Goal: Register for event/course

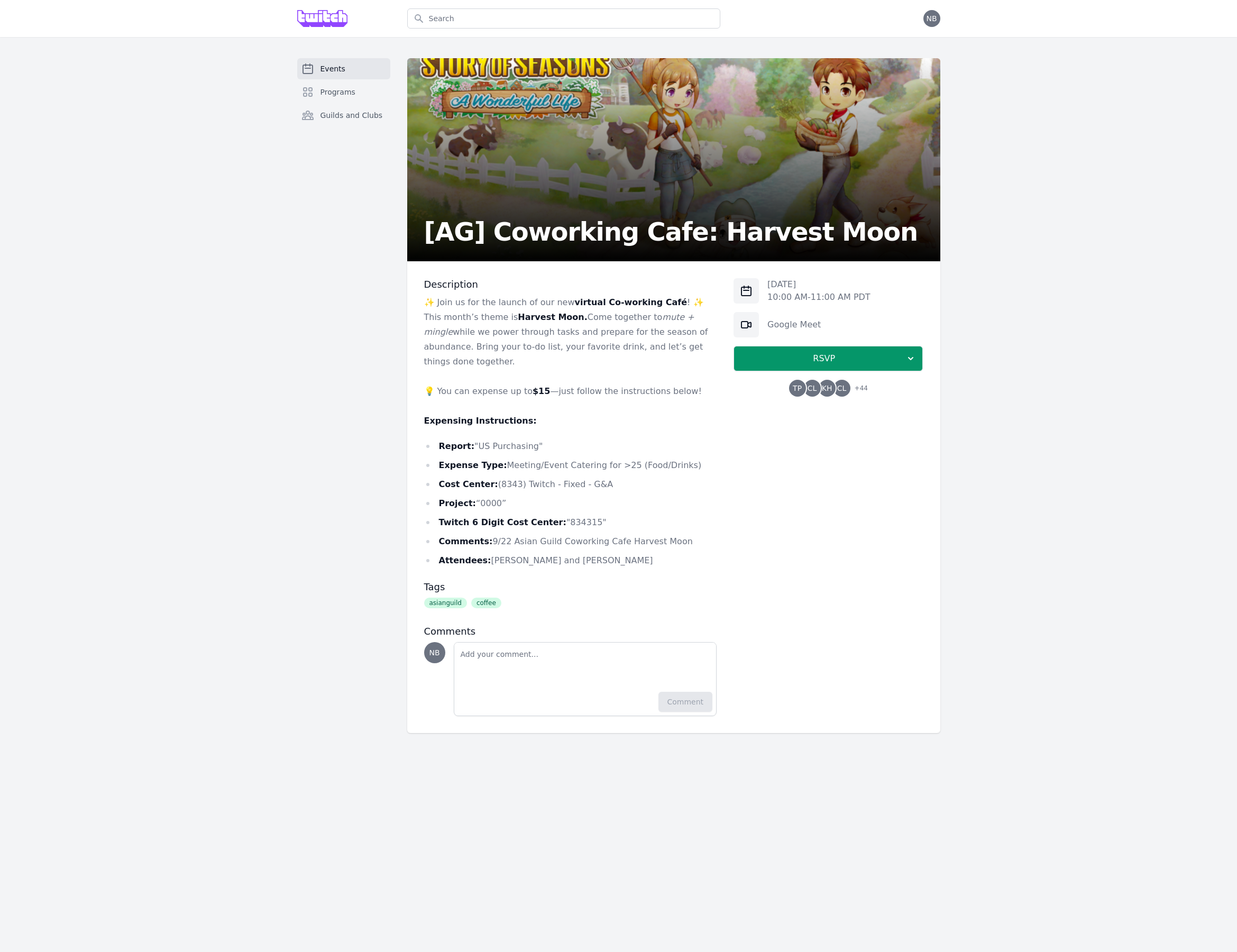
click at [703, 838] on body "Search Open menu Open user menu NB Events Programs Guilds and Clubs [AG] Cowork…" at bounding box center [618, 476] width 1237 height 952
drag, startPoint x: 210, startPoint y: 687, endPoint x: 218, endPoint y: 704, distance: 18.8
click at [218, 704] on div "Events Programs Guilds and Clubs [AG] Coworking Cafe: Harvest Moon Description …" at bounding box center [618, 395] width 1237 height 717
click at [596, 848] on body "Search Open menu Open user menu NB Events Programs Guilds and Clubs [AG] Cowork…" at bounding box center [618, 476] width 1237 height 952
click at [843, 566] on div "[DATE] 10:00 AM - 11:00 AM PDT Google Meet RSVP TP CL KH CL + 44" at bounding box center [828, 497] width 189 height 438
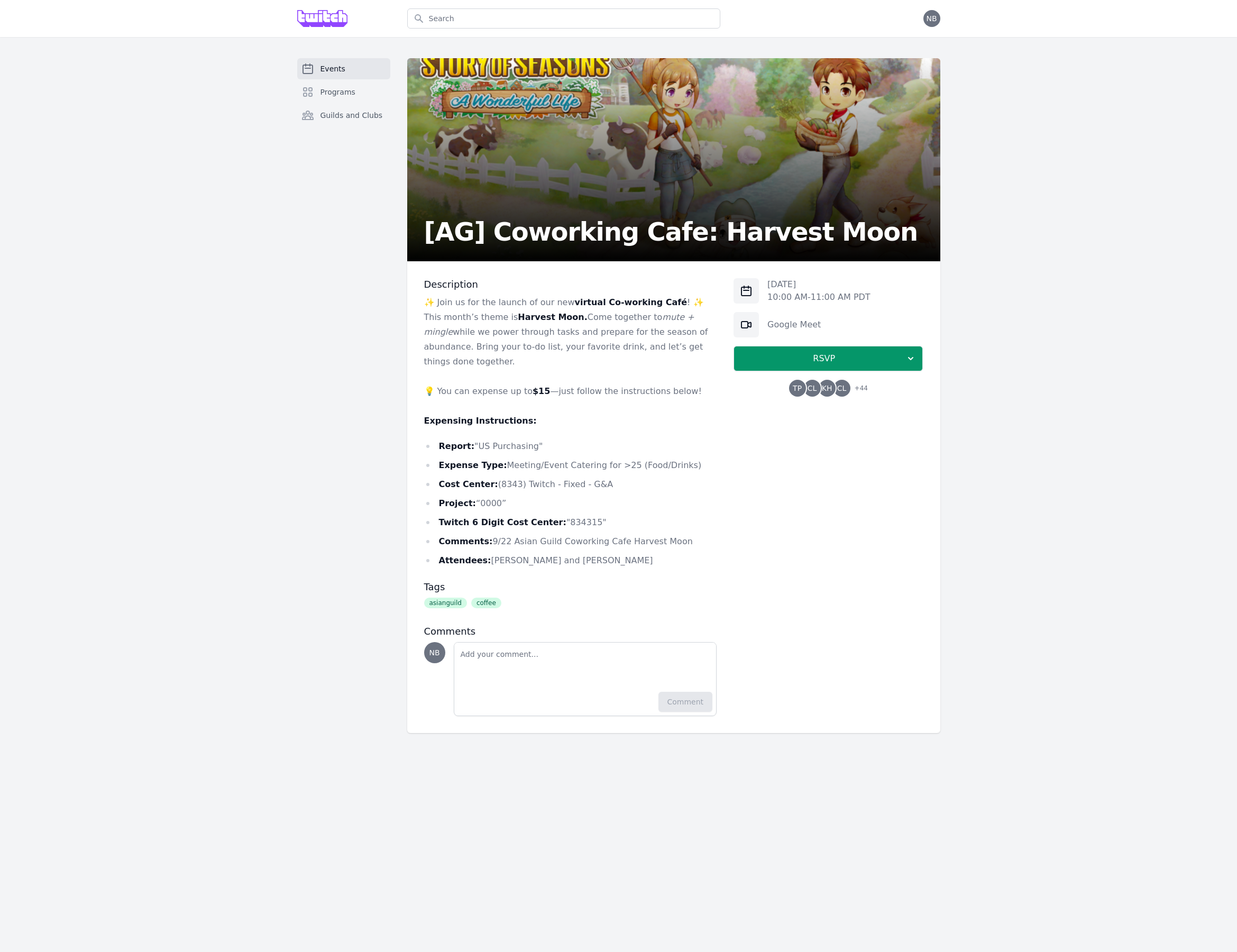
click at [843, 566] on div "[DATE] 10:00 AM - 11:00 AM PDT Google Meet RSVP TP CL KH CL + 44" at bounding box center [828, 497] width 189 height 438
drag, startPoint x: 756, startPoint y: 658, endPoint x: 743, endPoint y: 655, distance: 13.3
click at [747, 657] on div "[DATE] 10:00 AM - 11:00 AM PDT Google Meet RSVP TP CL KH CL + 44" at bounding box center [828, 497] width 189 height 438
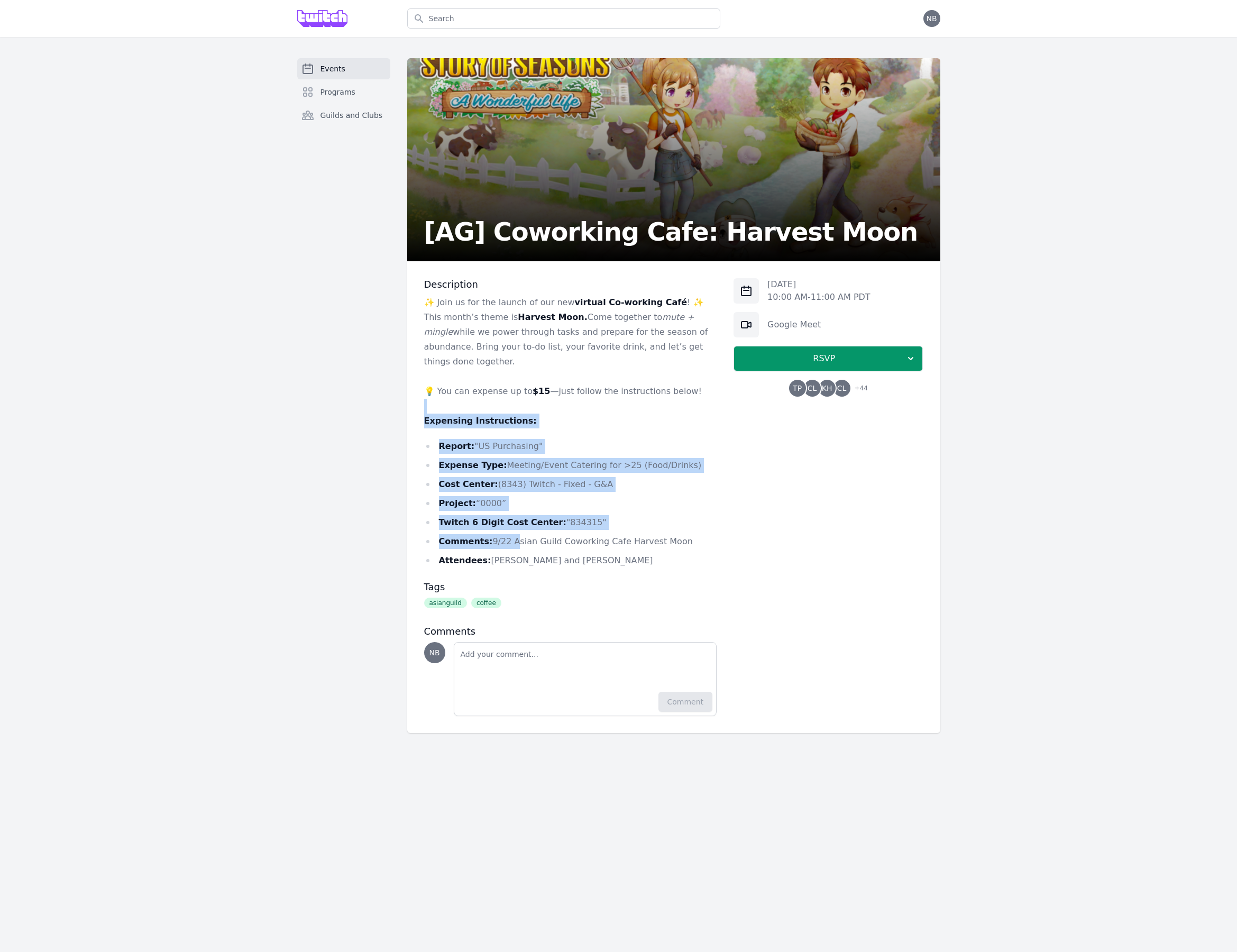
drag, startPoint x: 432, startPoint y: 386, endPoint x: 507, endPoint y: 521, distance: 154.4
click at [508, 522] on div "✨ Join us for the launch of our new virtual Co-working Café ! ✨ This month’s th…" at bounding box center [571, 432] width 293 height 273
click at [507, 534] on li "Comments: 9/22 Asian Guild Coworking Cafe Harvest Moon" at bounding box center [571, 541] width 293 height 15
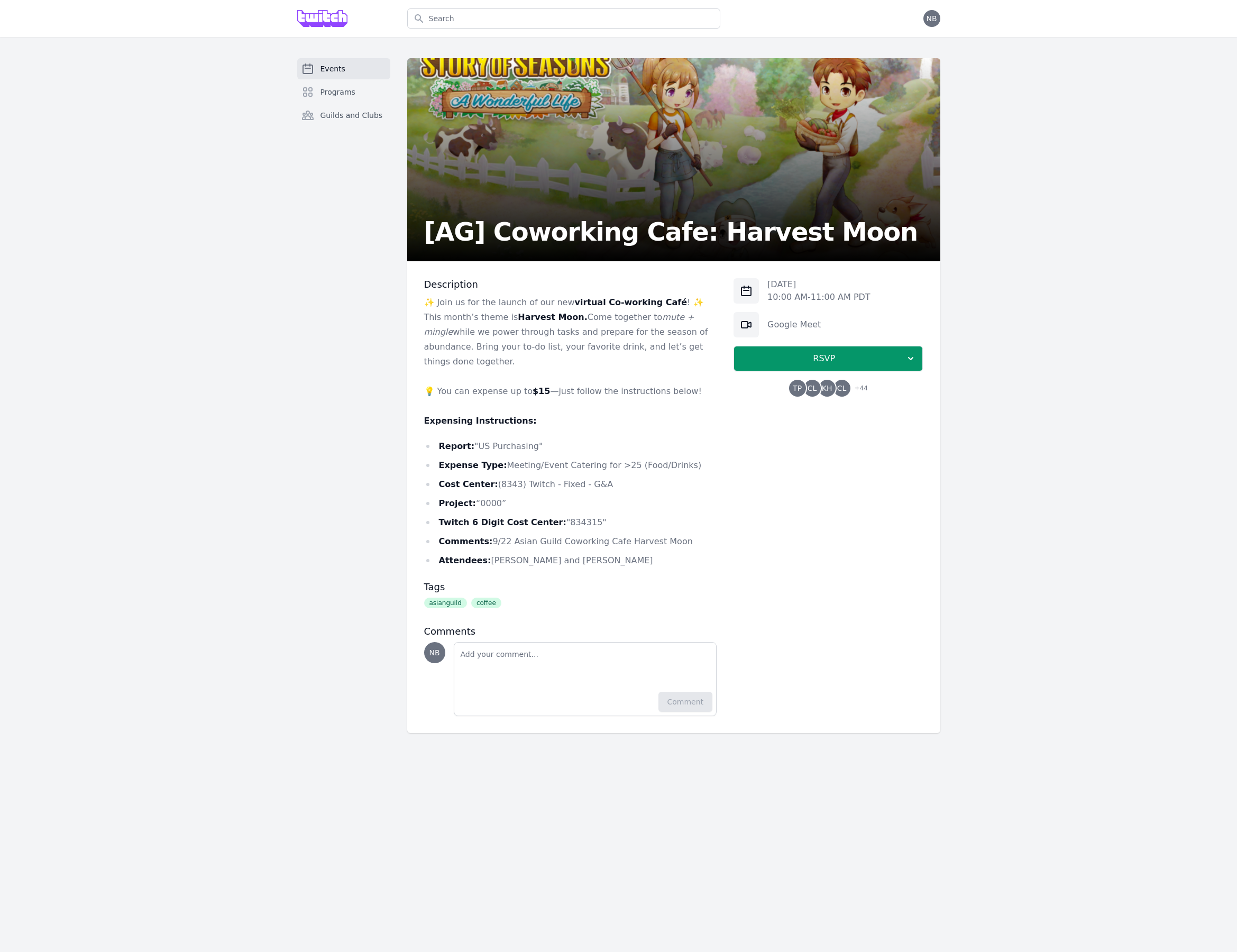
click at [760, 545] on div "[DATE] 10:00 AM - 11:00 AM PDT Google Meet RSVP TP CL KH CL + 44" at bounding box center [828, 497] width 189 height 438
drag, startPoint x: 480, startPoint y: 436, endPoint x: 545, endPoint y: 491, distance: 85.1
click at [545, 491] on ul "Report: "US Purchasing" Expense Type: Meeting/Event Catering for >25 (Food/Drin…" at bounding box center [571, 504] width 293 height 129
click at [545, 496] on li "Project: “0000”" at bounding box center [571, 503] width 293 height 15
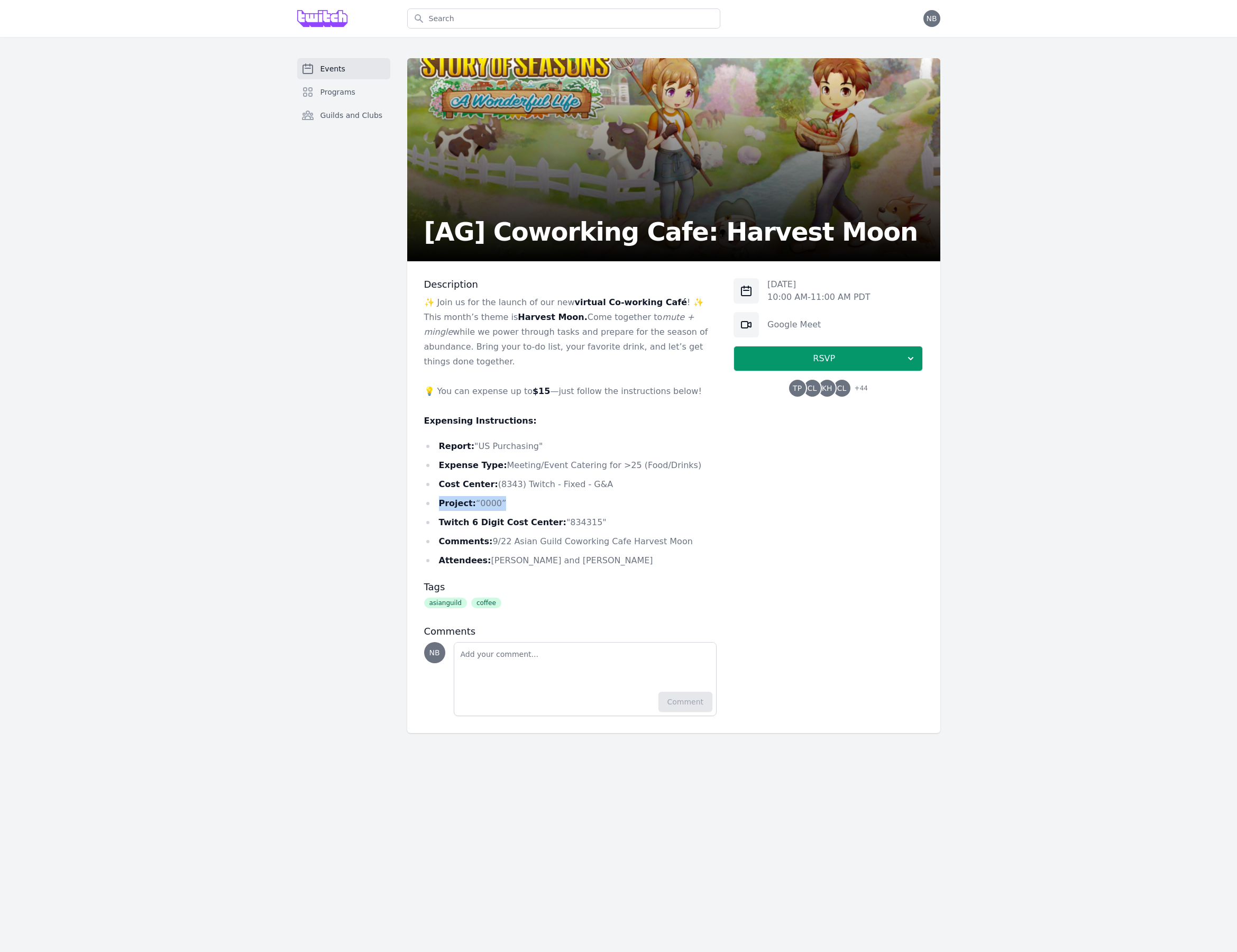
click at [545, 496] on li "Project: “0000”" at bounding box center [571, 503] width 293 height 15
click at [577, 458] on li "Expense Type: Meeting/Event Catering for >25 (Food/Drinks)" at bounding box center [571, 465] width 293 height 15
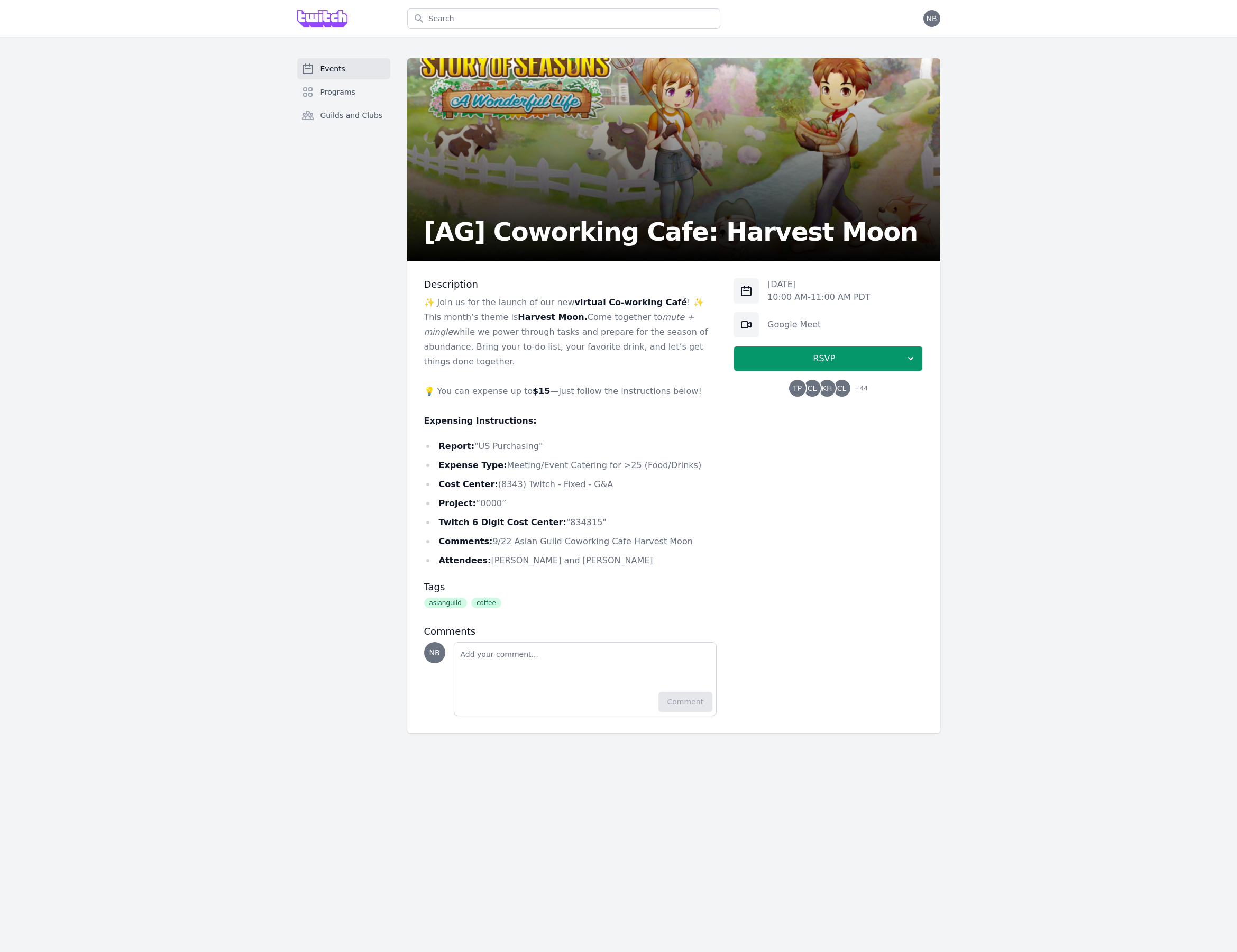
click at [587, 515] on li "Twitch 6 Digit Cost Center: "834315"" at bounding box center [571, 522] width 293 height 15
click at [866, 386] on span "+ 44" at bounding box center [858, 389] width 19 height 15
click at [251, 506] on div "Events Programs Guilds and Clubs [AG] Coworking Cafe: Harvest Moon Description …" at bounding box center [618, 395] width 1237 height 717
click at [298, 509] on div "Events Programs Guilds and Clubs" at bounding box center [344, 396] width 93 height 675
click at [522, 458] on li "Expense Type: Meeting/Event Catering for >25 (Food/Drinks)" at bounding box center [571, 465] width 293 height 15
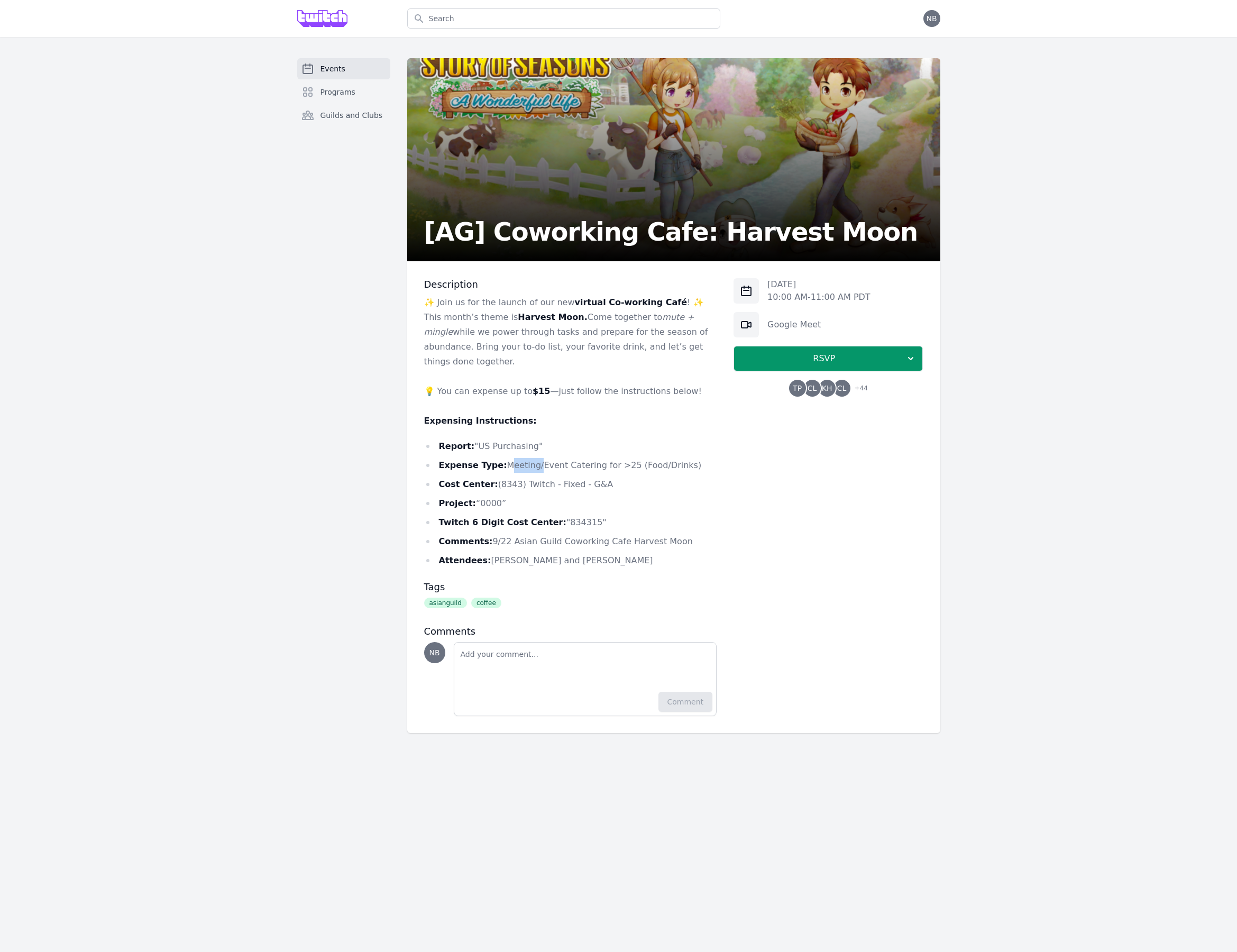
click at [522, 458] on li "Expense Type: Meeting/Event Catering for >25 (Food/Drinks)" at bounding box center [571, 465] width 293 height 15
click at [1089, 247] on div "Events Programs Guilds and Clubs [AG] Coworking Cafe: Harvest Moon Description …" at bounding box center [618, 395] width 1237 height 717
click at [1001, 474] on div "Events Programs Guilds and Clubs [AG] Coworking Cafe: Harvest Moon Description …" at bounding box center [618, 395] width 1237 height 717
click at [977, 301] on div "Events Programs Guilds and Clubs [AG] Coworking Cafe: Harvest Moon Description …" at bounding box center [618, 395] width 1237 height 717
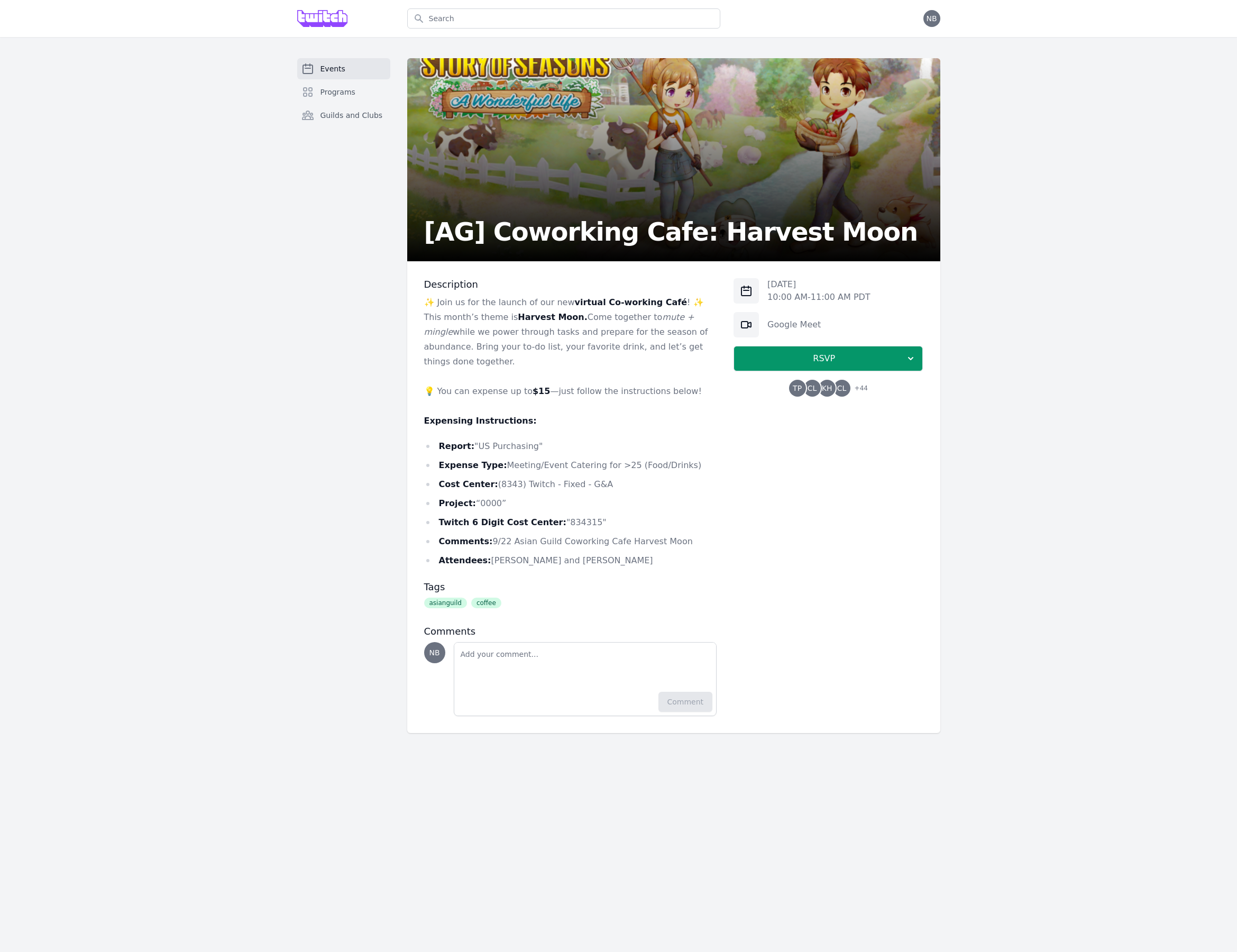
click at [858, 391] on span "+ 44" at bounding box center [858, 389] width 19 height 15
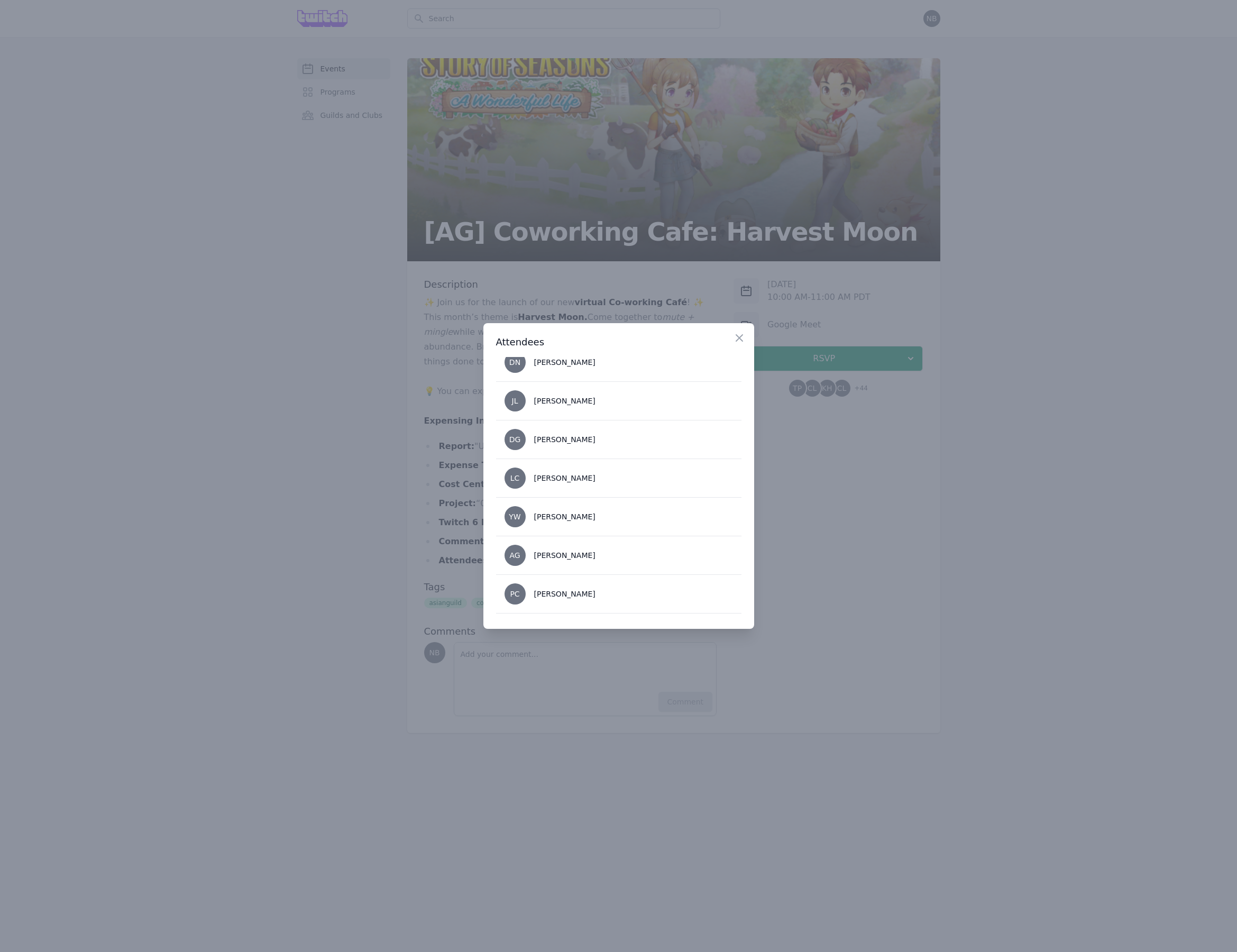
scroll to position [1594, 0]
click at [1130, 495] on div at bounding box center [618, 476] width 1237 height 952
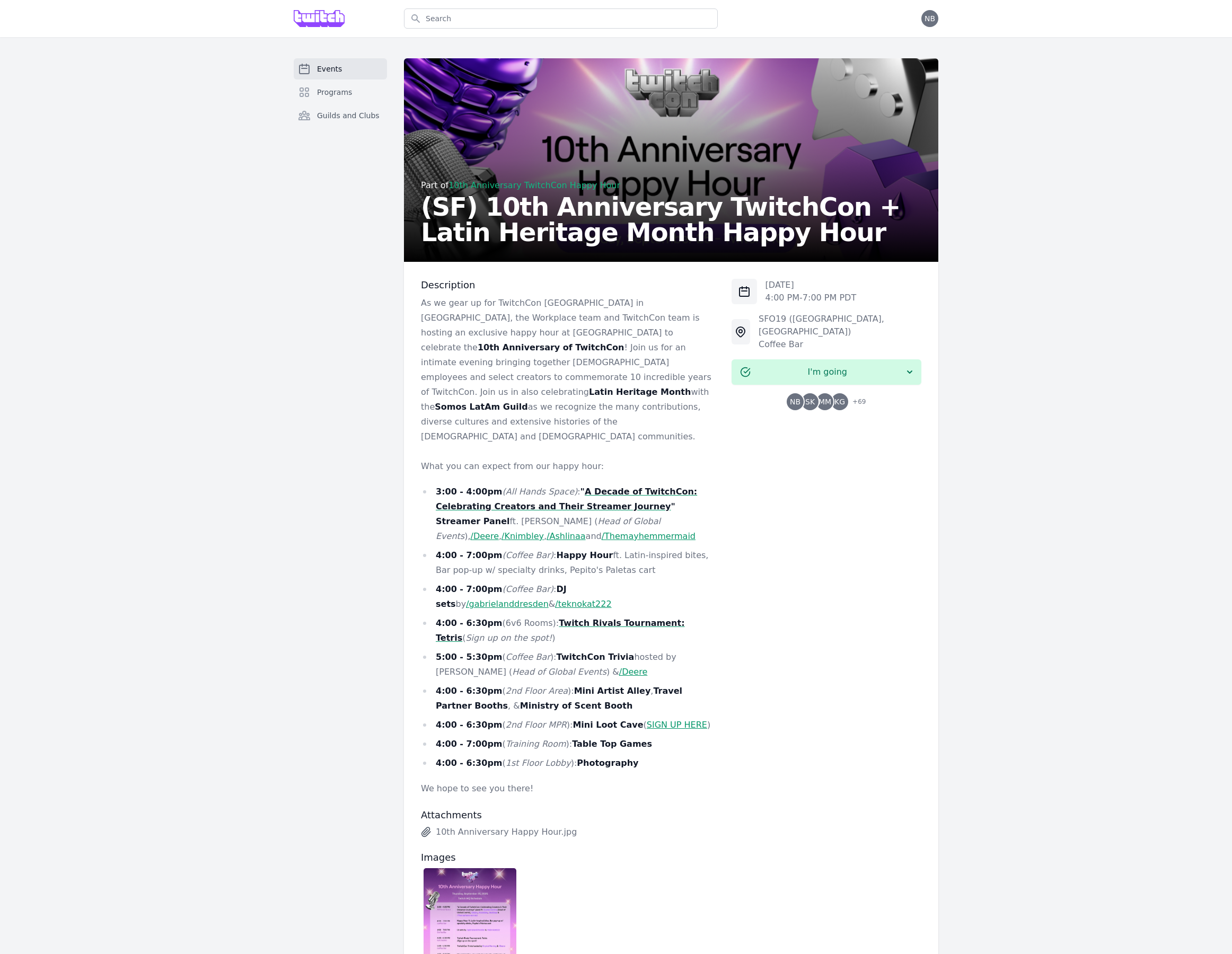
click at [870, 520] on div "[DATE] 4:00 PM - 7:00 PM PDT SFO19 ([GEOGRAPHIC_DATA], [GEOGRAPHIC_DATA]) Coffe…" at bounding box center [826, 688] width 190 height 818
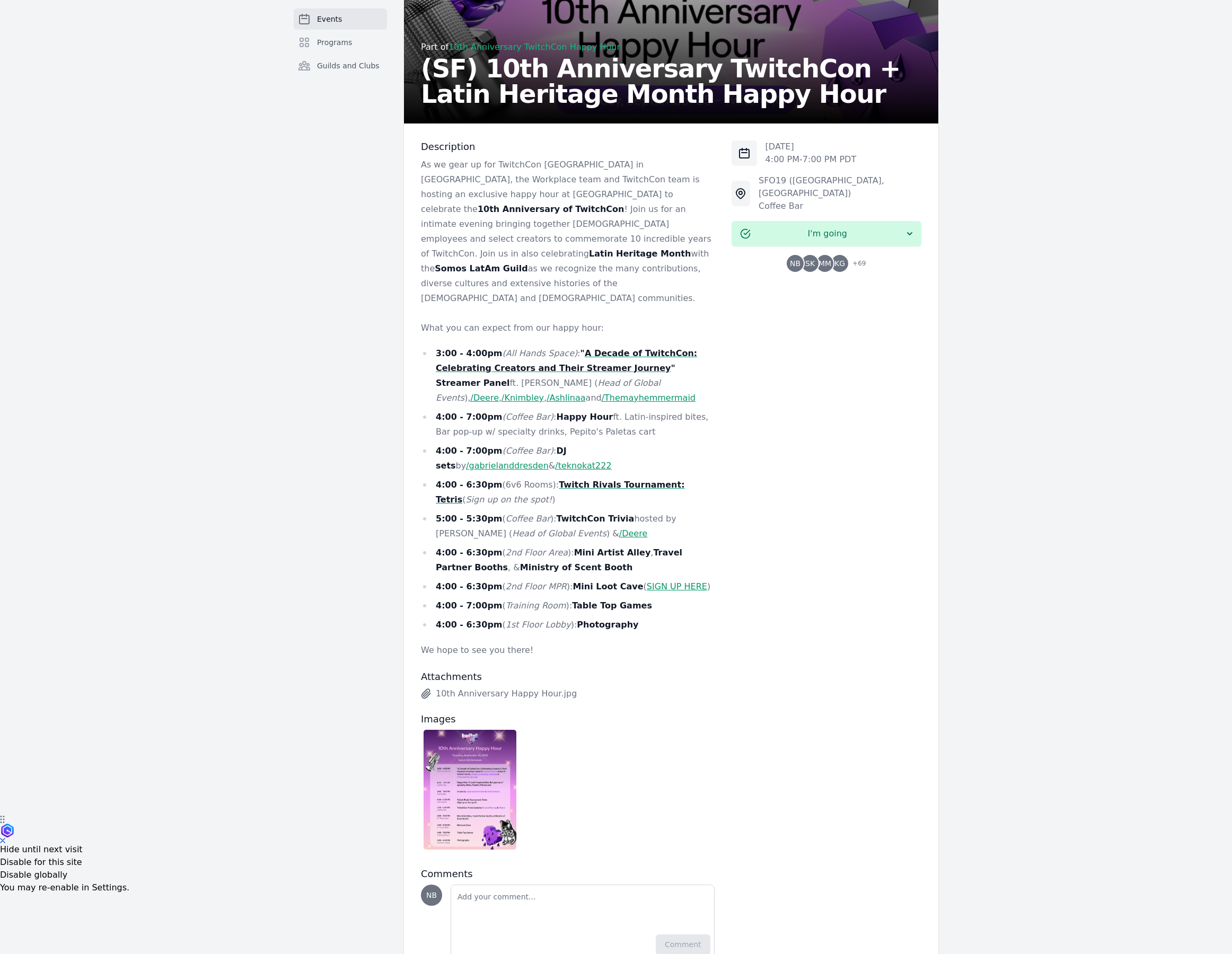
scroll to position [152, 0]
